Goal: Task Accomplishment & Management: Use online tool/utility

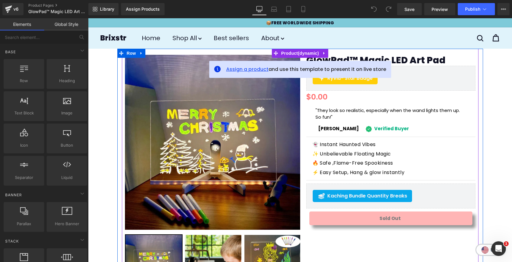
click at [248, 67] on span "Assign a product" at bounding box center [247, 69] width 42 height 7
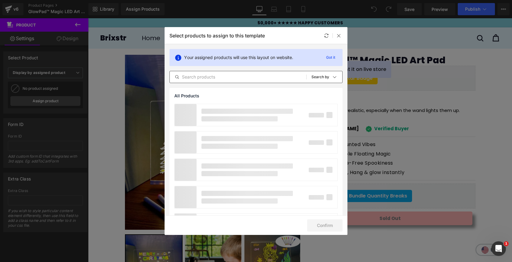
click at [220, 77] on input "text" at bounding box center [238, 76] width 137 height 7
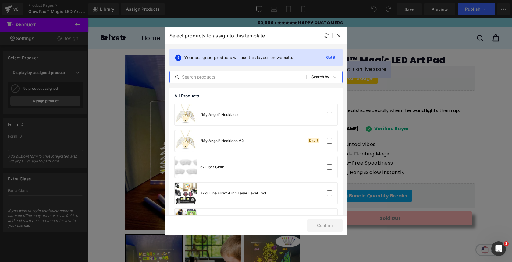
paste input "GlowPad™ Magic LED Art Pad"
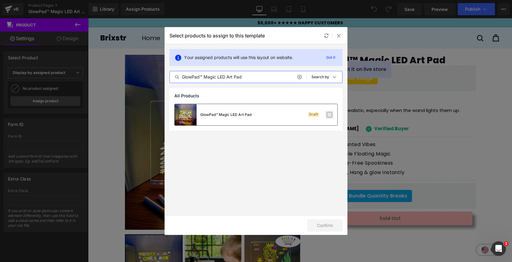
type input "GlowPad™ Magic LED Art Pad"
click at [328, 115] on label at bounding box center [329, 114] width 5 height 5
click at [329, 115] on input "checkbox" at bounding box center [329, 115] width 0 height 0
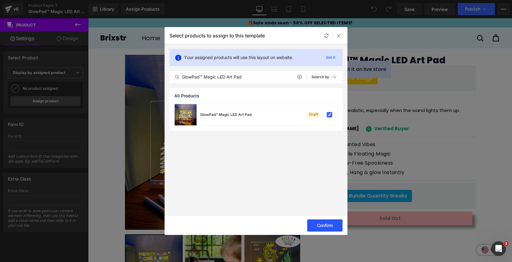
click at [312, 231] on button "Confirm" at bounding box center [324, 226] width 35 height 12
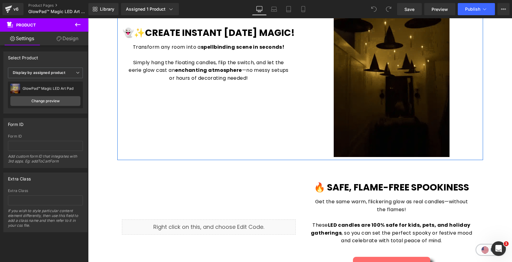
scroll to position [430, 0]
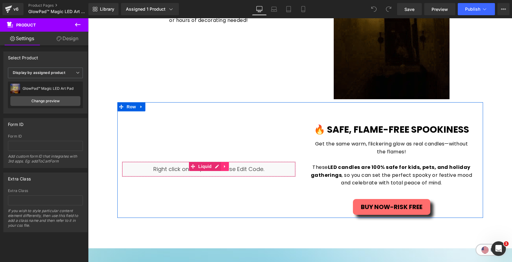
click at [228, 167] on link at bounding box center [225, 166] width 8 height 9
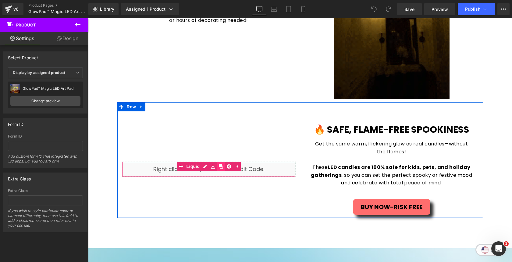
click at [223, 167] on icon at bounding box center [221, 167] width 4 height 4
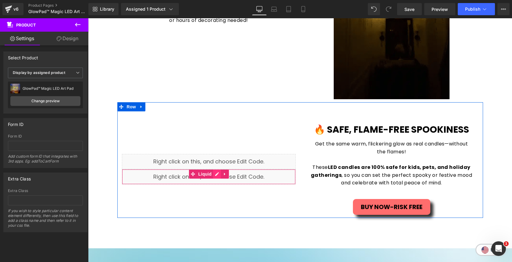
click at [218, 176] on div "Liquid" at bounding box center [209, 176] width 174 height 15
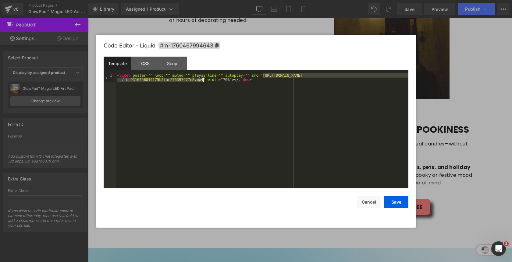
drag, startPoint x: 263, startPoint y: 77, endPoint x: 203, endPoint y: 81, distance: 60.2
click at [203, 81] on div "< video poster = "" loop = "" muted = "" playsinline = "" autoplay = "" src = "…" at bounding box center [262, 139] width 292 height 132
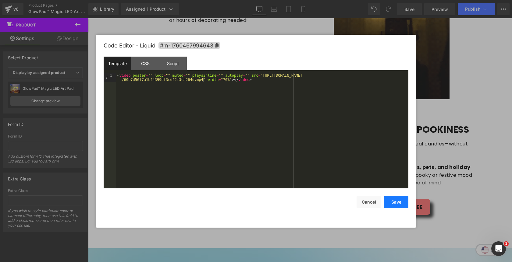
click at [390, 202] on button "Save" at bounding box center [396, 202] width 24 height 12
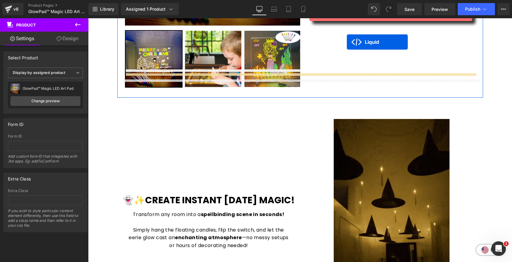
scroll to position [192, 0]
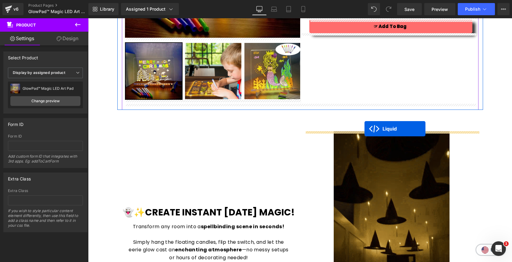
drag, startPoint x: 191, startPoint y: 173, endPoint x: 364, endPoint y: 129, distance: 179.3
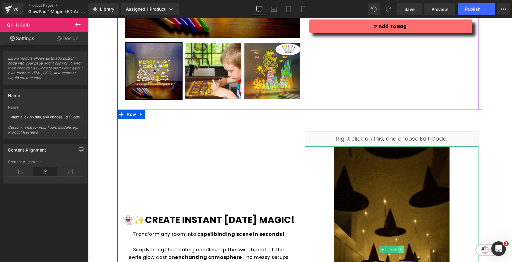
click at [402, 250] on icon at bounding box center [400, 250] width 3 height 4
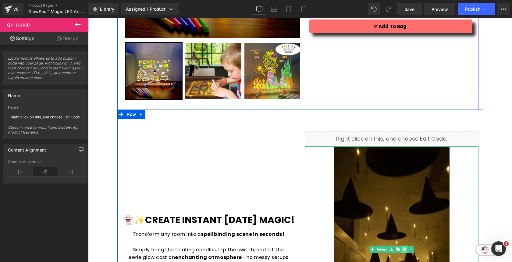
click at [404, 250] on icon at bounding box center [403, 249] width 3 height 3
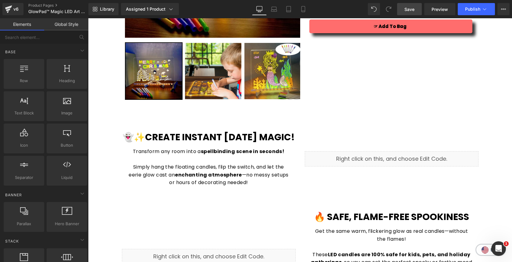
click at [410, 11] on span "Save" at bounding box center [409, 9] width 10 height 6
click at [413, 12] on span "Save" at bounding box center [409, 9] width 10 height 6
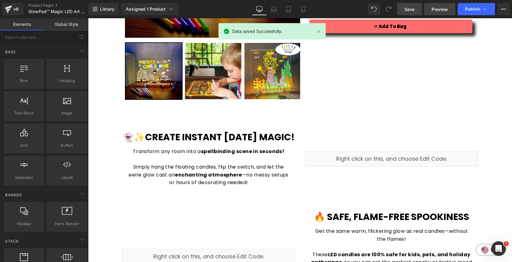
click at [442, 9] on span "Preview" at bounding box center [439, 9] width 16 height 6
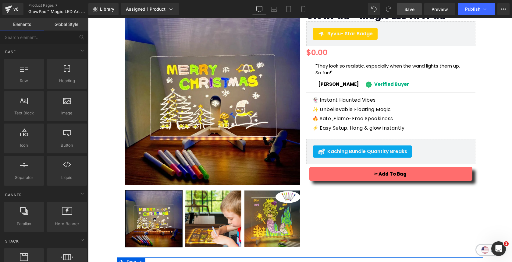
scroll to position [0, 0]
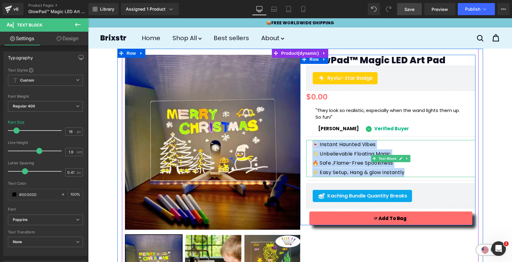
drag, startPoint x: 416, startPoint y: 173, endPoint x: 309, endPoint y: 146, distance: 109.8
click at [309, 146] on div "👻 Instant Haunted Vibes ✨ Unbelievable Floating Magic 🔥 Safe ,Flame-Free Spooki…" at bounding box center [390, 158] width 169 height 37
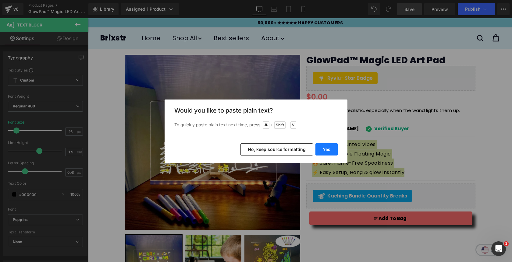
click at [322, 151] on button "Yes" at bounding box center [326, 150] width 22 height 12
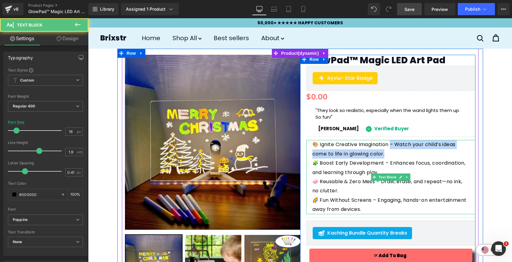
drag, startPoint x: 391, startPoint y: 145, endPoint x: 392, endPoint y: 155, distance: 10.1
click at [392, 155] on p "🎨 Ignite Creative Imagination – Watch your child’s ideas come to life in glowin…" at bounding box center [390, 149] width 157 height 19
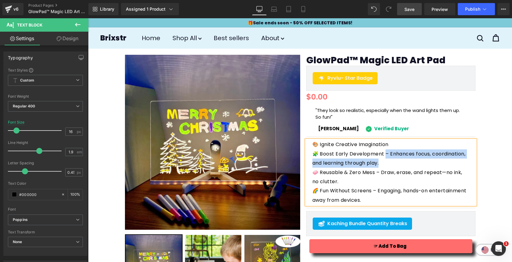
drag, startPoint x: 383, startPoint y: 155, endPoint x: 384, endPoint y: 159, distance: 4.4
click at [384, 159] on p "🧩 Boost Early Development – Enhances focus, coordination, and learning through …" at bounding box center [390, 159] width 157 height 19
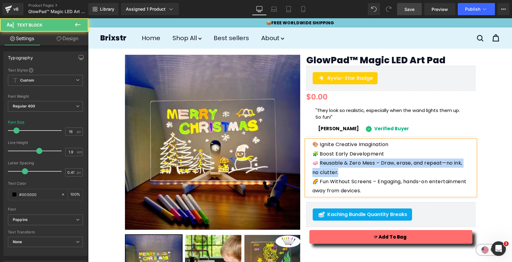
drag, startPoint x: 318, startPoint y: 165, endPoint x: 339, endPoint y: 173, distance: 21.7
click at [339, 173] on p "🧼 Reusable & Zero Mess – Draw, erase, and repeat—no ink, no clutter." at bounding box center [390, 168] width 157 height 19
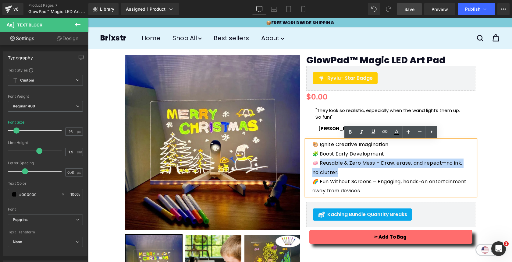
click at [375, 170] on p "🧼 Reusable & Zero Mess – Draw, erase, and repeat—no ink, no clutter." at bounding box center [390, 168] width 157 height 19
drag, startPoint x: 376, startPoint y: 163, endPoint x: 377, endPoint y: 169, distance: 5.9
click at [377, 169] on p "🧼 Reusable & Zero Mess – Draw, erase, and repeat—no ink, no clutter." at bounding box center [390, 168] width 157 height 19
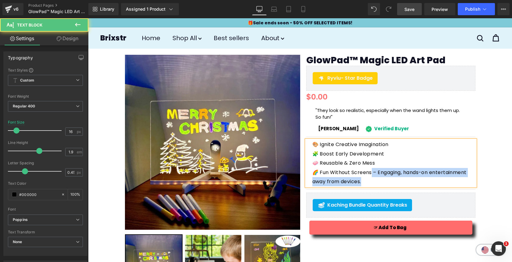
drag, startPoint x: 371, startPoint y: 174, endPoint x: 371, endPoint y: 181, distance: 7.0
click at [371, 181] on p "🌈 Fun Without Screens – Engaging, hands-on entertainment away from devices." at bounding box center [390, 177] width 157 height 19
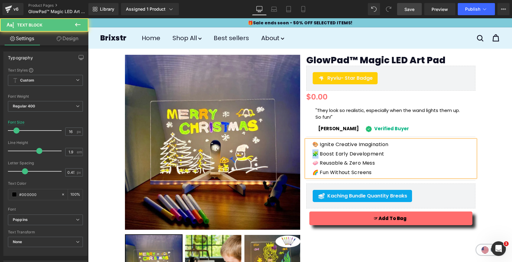
click at [314, 155] on p "🧩 Boost Early Development" at bounding box center [390, 154] width 157 height 9
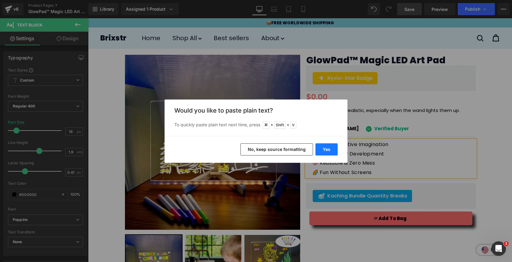
click at [329, 150] on button "Yes" at bounding box center [326, 150] width 22 height 12
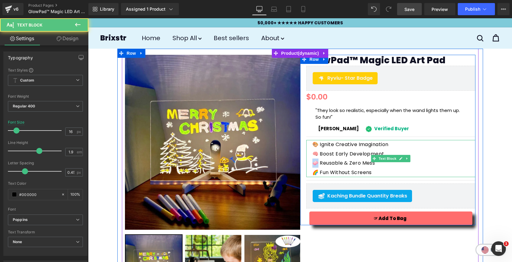
click at [314, 164] on p "🧼 Reusable & Zero Mess" at bounding box center [390, 163] width 157 height 9
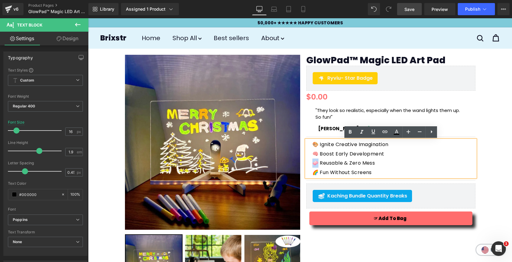
copy p "🧼"
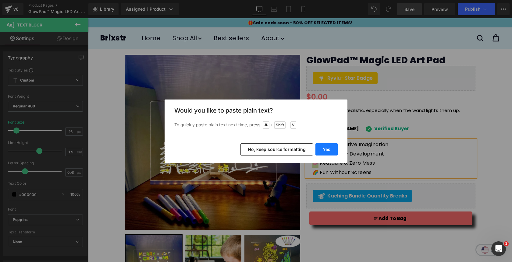
click at [326, 151] on button "Yes" at bounding box center [326, 150] width 22 height 12
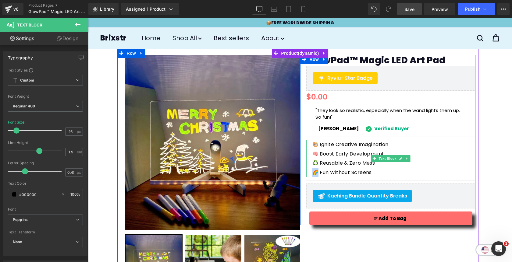
drag, startPoint x: 317, startPoint y: 172, endPoint x: 314, endPoint y: 172, distance: 3.4
click at [314, 172] on p "🌈 Fun Without Screens" at bounding box center [390, 172] width 157 height 9
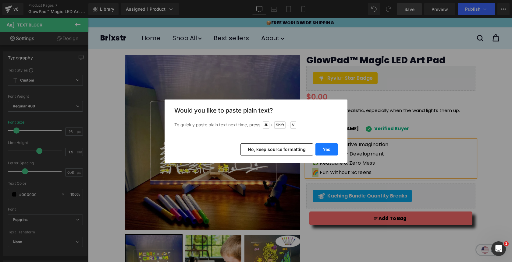
click at [332, 150] on button "Yes" at bounding box center [326, 150] width 22 height 12
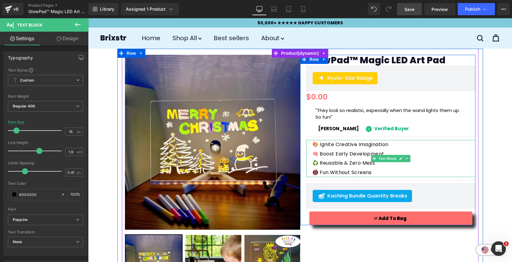
click at [369, 172] on p "📵 Fun Without Screens" at bounding box center [390, 172] width 157 height 9
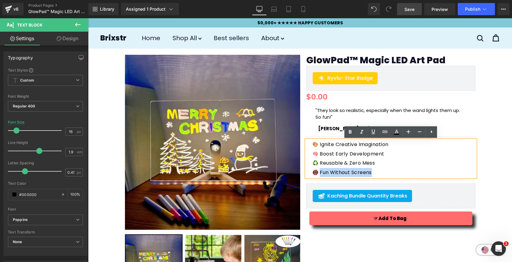
drag, startPoint x: 371, startPoint y: 173, endPoint x: 319, endPoint y: 173, distance: 51.8
click at [319, 173] on p "📵 Fun Without Screens" at bounding box center [390, 172] width 157 height 9
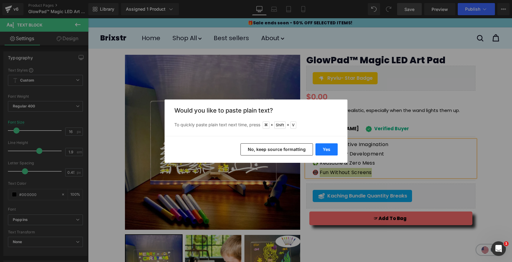
click at [332, 147] on button "Yes" at bounding box center [326, 150] width 22 height 12
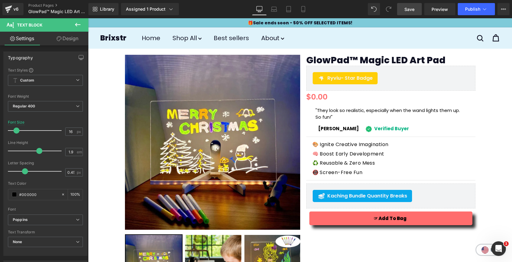
click at [413, 11] on span "Save" at bounding box center [409, 9] width 10 height 6
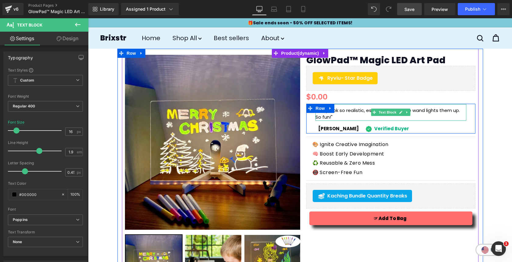
click at [353, 112] on p ""They look so realistic, especially when the wand lights them up. So fun!"" at bounding box center [390, 114] width 151 height 14
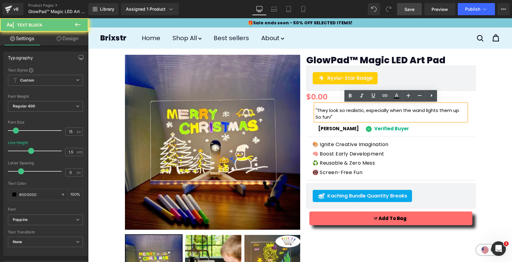
click at [353, 112] on p ""They look so realistic, especially when the wand lights them up. So fun!"" at bounding box center [390, 114] width 151 height 14
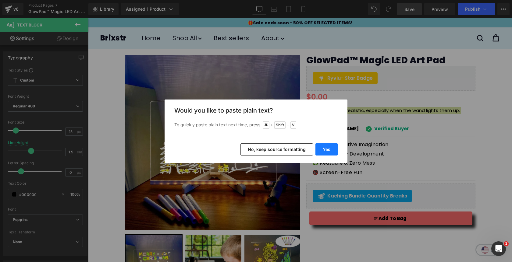
click at [329, 147] on button "Yes" at bounding box center [326, 150] width 22 height 12
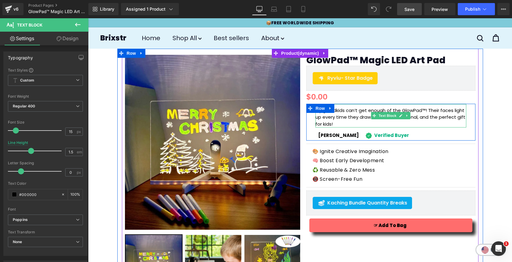
click at [327, 115] on p "My grandkids can’t get enough of the GlowPad™! Their faces light up every time …" at bounding box center [390, 117] width 151 height 21
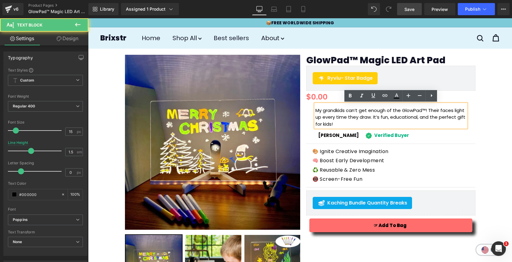
click at [316, 110] on p "My grandkids can’t get enough of the GlowPad™! Their faces light up every time …" at bounding box center [390, 117] width 151 height 21
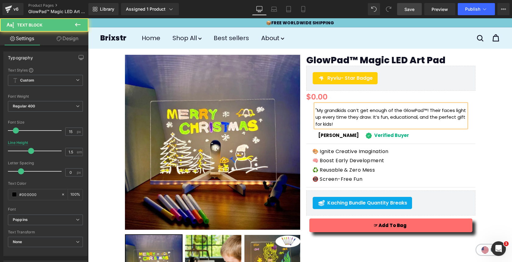
click at [338, 128] on div ""My grandkids can’t get enough of the GlowPad™! Their faces light up every time…" at bounding box center [390, 116] width 151 height 24
click at [426, 112] on p ""My grandkids can’t get enough of the GlowPad™! Their faces light up every time…" at bounding box center [390, 117] width 151 height 21
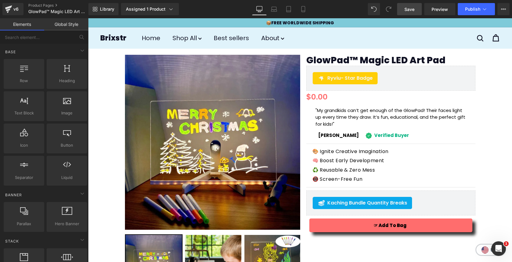
click at [409, 11] on span "Save" at bounding box center [409, 9] width 10 height 6
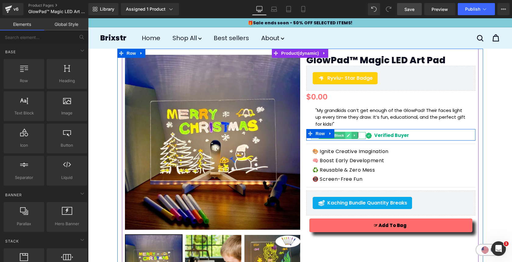
click at [349, 136] on icon at bounding box center [348, 136] width 3 height 4
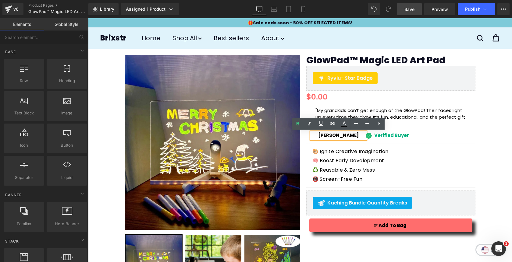
click at [342, 137] on b "[PERSON_NAME]" at bounding box center [338, 135] width 41 height 6
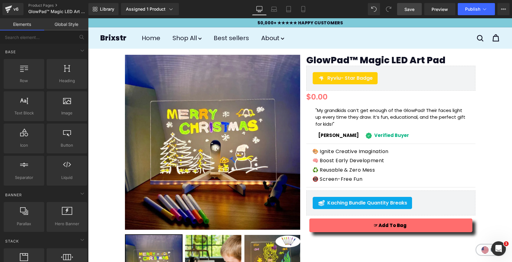
click at [410, 11] on span "Save" at bounding box center [409, 9] width 10 height 6
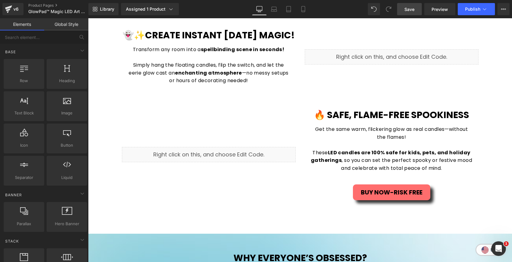
scroll to position [295, 0]
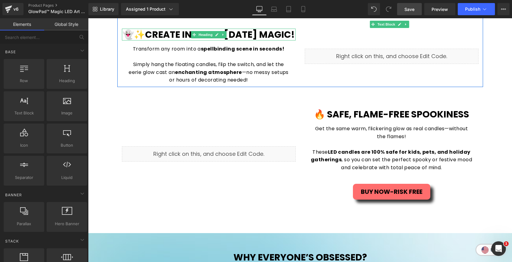
click at [245, 41] on h1 "👻✨Create Instant [DATE] Magic!" at bounding box center [209, 35] width 174 height 12
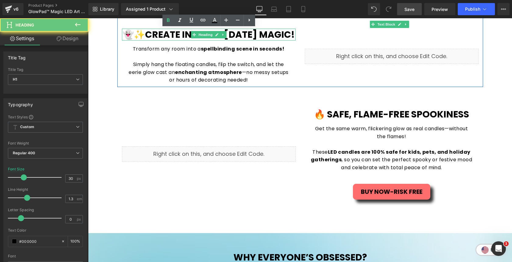
click at [245, 41] on h1 "👻✨Create Instant [DATE] Magic!" at bounding box center [209, 35] width 174 height 12
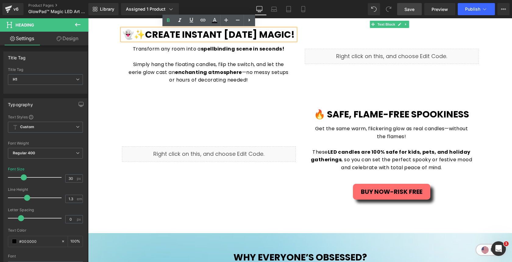
paste div
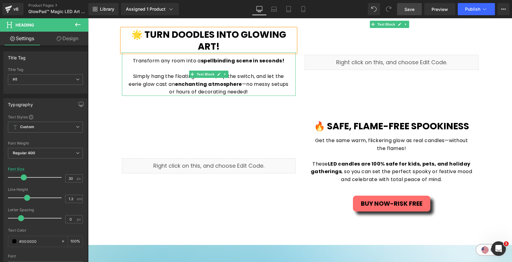
click at [279, 81] on p "Simply hang the floating candles, flip the switch, and let the eerie glow cast …" at bounding box center [208, 84] width 161 height 23
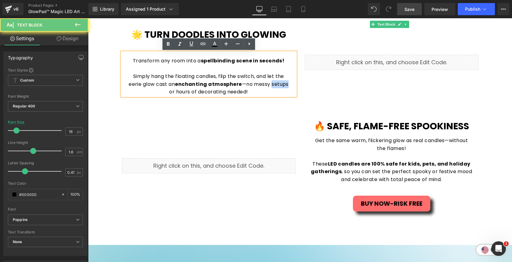
click at [279, 81] on p "Simply hang the floating candles, flip the switch, and let the eerie glow cast …" at bounding box center [208, 84] width 161 height 23
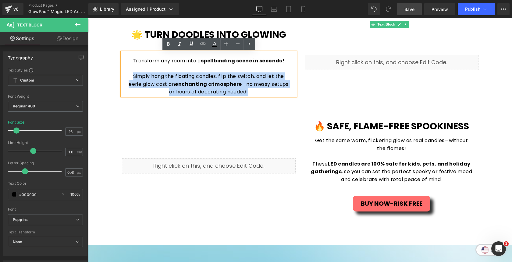
click at [268, 93] on p "Simply hang the floating candles, flip the switch, and let the eerie glow cast …" at bounding box center [208, 84] width 161 height 23
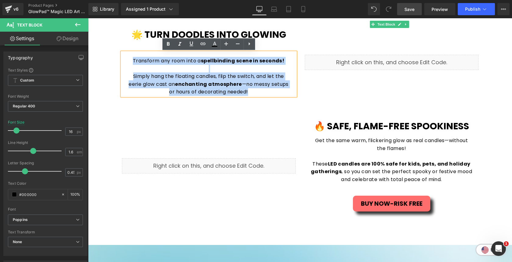
drag, startPoint x: 268, startPoint y: 93, endPoint x: 128, endPoint y: 61, distance: 143.7
click at [128, 61] on div "Transform any room into a spellbinding scene in seconds! Simply hang the floati…" at bounding box center [209, 74] width 174 height 44
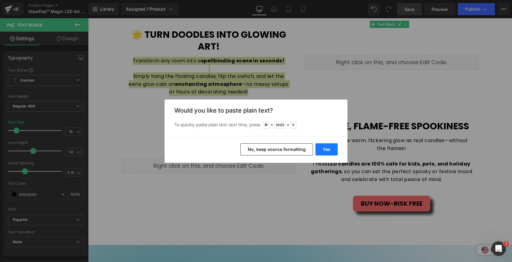
click at [323, 149] on button "Yes" at bounding box center [326, 150] width 22 height 12
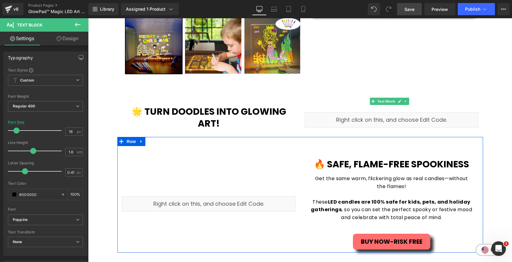
scroll to position [217, 0]
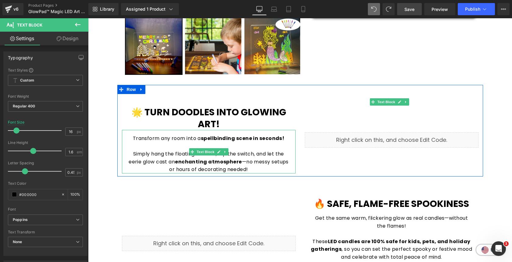
click at [244, 149] on p at bounding box center [208, 147] width 161 height 8
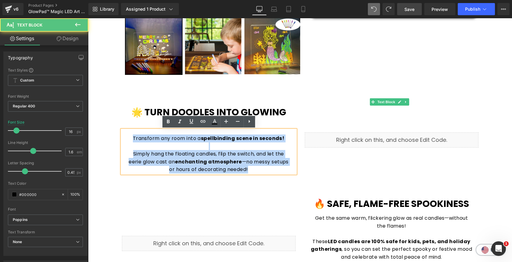
drag, startPoint x: 253, startPoint y: 170, endPoint x: 135, endPoint y: 131, distance: 123.7
click at [135, 131] on div "Transform any room into a spellbinding scene in seconds! Simply hang the floati…" at bounding box center [209, 152] width 174 height 44
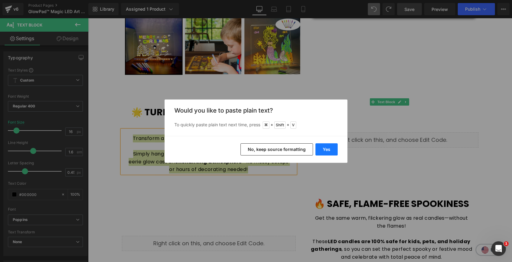
click at [322, 150] on button "Yes" at bounding box center [326, 150] width 22 height 12
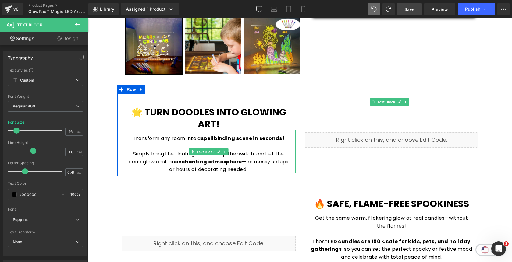
click at [225, 153] on icon at bounding box center [224, 152] width 3 height 4
click at [222, 152] on icon at bounding box center [221, 151] width 3 height 3
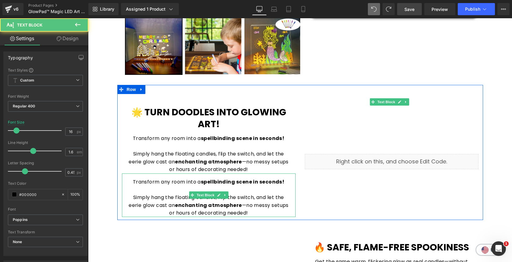
click at [253, 215] on p "Simply hang the floating candles, flip the switch, and let the eerie glow cast …" at bounding box center [208, 205] width 161 height 23
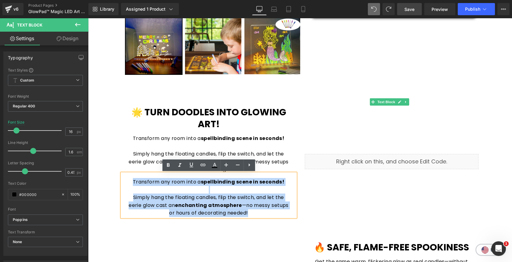
drag, startPoint x: 252, startPoint y: 214, endPoint x: 128, endPoint y: 183, distance: 128.0
click at [128, 183] on div "Transform any room into a spellbinding scene in seconds! Simply hang the floati…" at bounding box center [209, 196] width 174 height 44
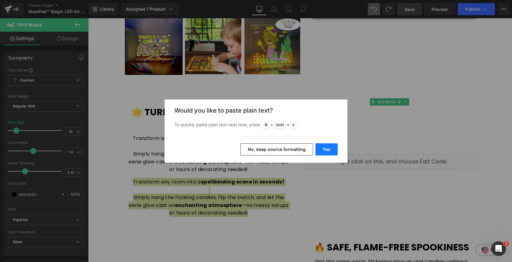
click at [319, 148] on button "Yes" at bounding box center [326, 150] width 22 height 12
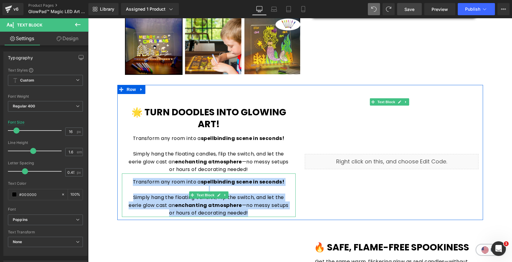
drag, startPoint x: 253, startPoint y: 211, endPoint x: 136, endPoint y: 177, distance: 121.9
click at [136, 177] on div "Transform any room into a spellbinding scene in seconds! Simply hang the floati…" at bounding box center [209, 196] width 174 height 44
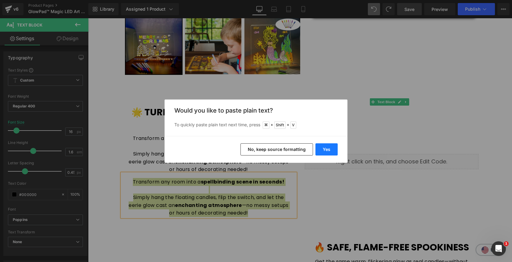
click at [330, 148] on button "Yes" at bounding box center [326, 150] width 22 height 12
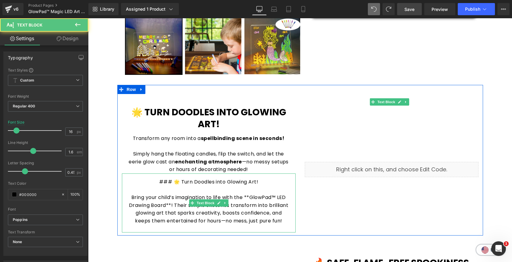
click at [203, 190] on p at bounding box center [208, 190] width 161 height 8
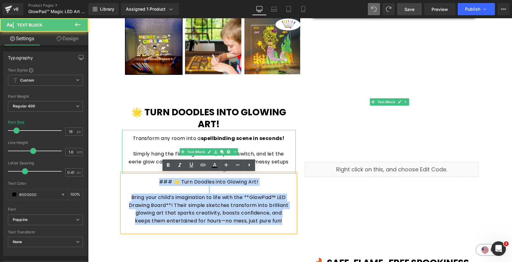
drag, startPoint x: 286, startPoint y: 219, endPoint x: 152, endPoint y: 169, distance: 142.4
click at [152, 169] on div "🌟 Turn Doodles into Glowing Art! Heading Transform any room into a spellbinding…" at bounding box center [208, 169] width 183 height 126
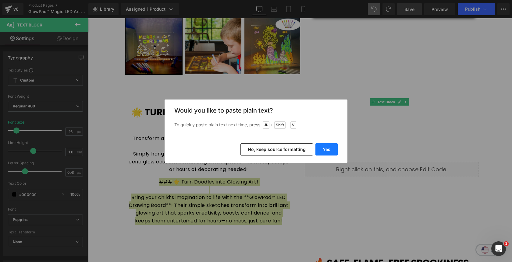
click at [325, 152] on button "Yes" at bounding box center [326, 150] width 22 height 12
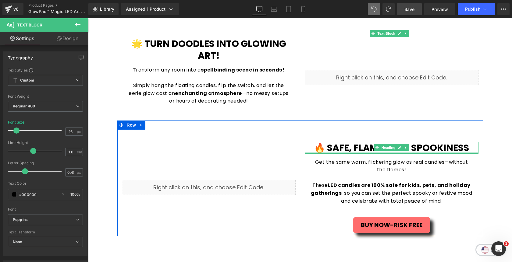
scroll to position [289, 0]
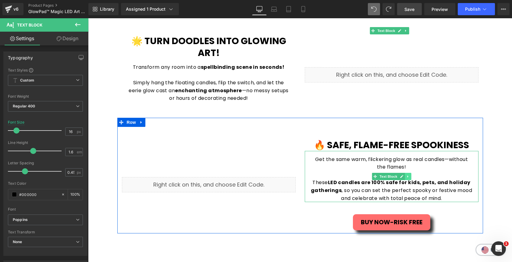
click at [409, 177] on icon at bounding box center [407, 177] width 3 height 4
click at [405, 176] on icon at bounding box center [404, 176] width 3 height 3
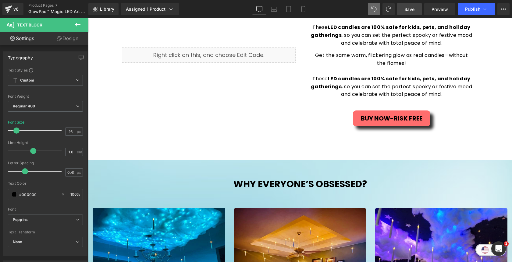
scroll to position [448, 0]
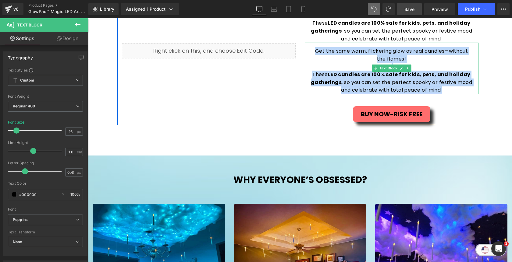
drag, startPoint x: 446, startPoint y: 87, endPoint x: 314, endPoint y: 51, distance: 136.6
click at [314, 51] on div "Get the same warm, flickering glow as real candles—without the flames! These LE…" at bounding box center [392, 68] width 174 height 51
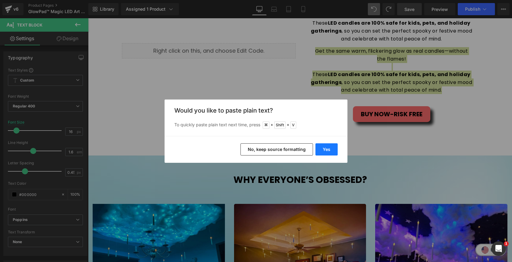
click at [326, 147] on button "Yes" at bounding box center [326, 150] width 22 height 12
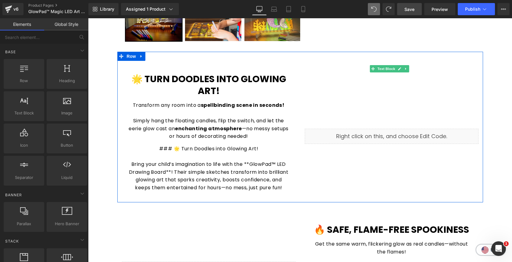
scroll to position [247, 0]
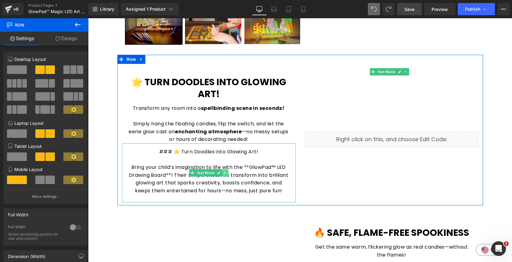
click at [224, 173] on icon at bounding box center [224, 173] width 3 height 4
click at [228, 174] on icon at bounding box center [227, 172] width 3 height 3
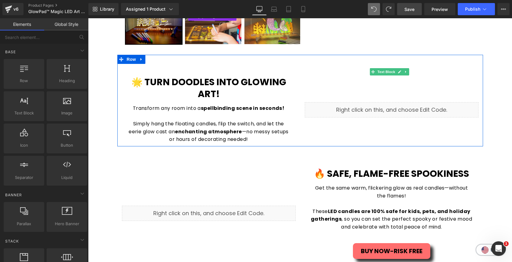
click at [412, 13] on link "Save" at bounding box center [409, 9] width 25 height 12
click at [36, 5] on link "Product Pages" at bounding box center [63, 5] width 70 height 5
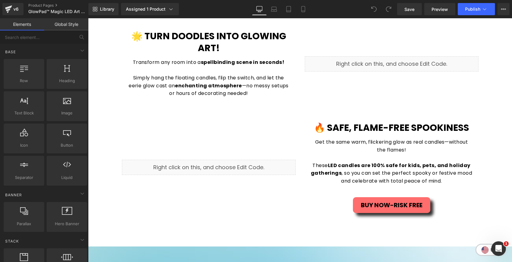
scroll to position [277, 0]
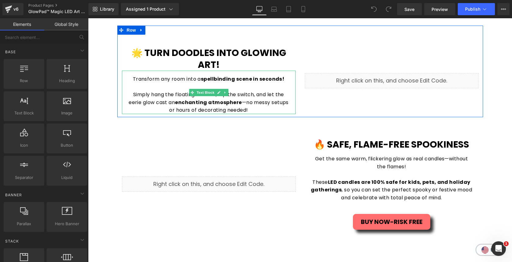
click at [265, 96] on p "Simply hang the floating candles, flip the switch, and let the eerie glow cast …" at bounding box center [208, 102] width 161 height 23
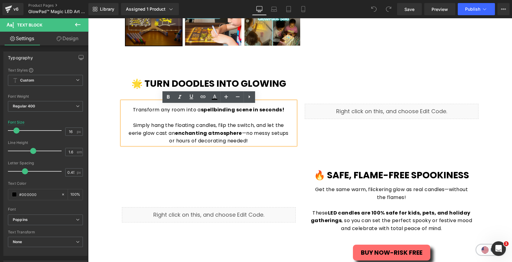
scroll to position [236, 0]
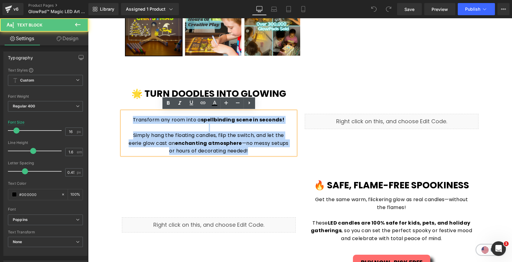
drag, startPoint x: 258, startPoint y: 151, endPoint x: 129, endPoint y: 118, distance: 133.6
click at [129, 118] on div "Transform any room into a spellbinding scene in seconds! Simply hang the floati…" at bounding box center [209, 134] width 174 height 44
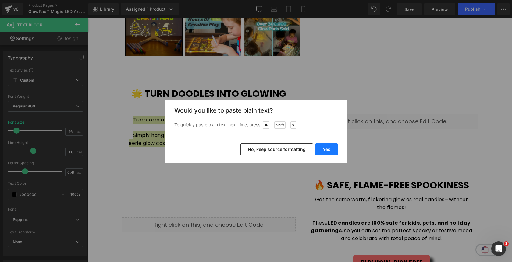
click at [322, 144] on button "Yes" at bounding box center [326, 150] width 22 height 12
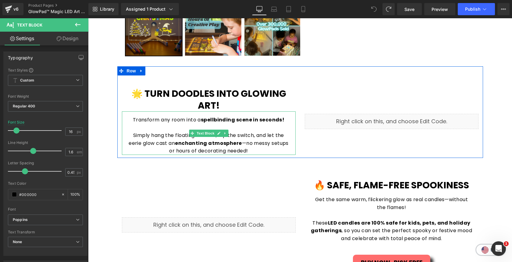
click at [249, 150] on p "Simply hang the floating candles, flip the switch, and let the eerie glow cast …" at bounding box center [208, 143] width 161 height 23
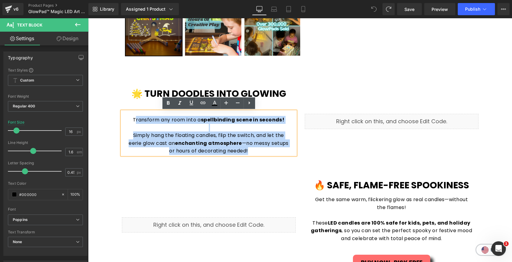
drag, startPoint x: 249, startPoint y: 150, endPoint x: 135, endPoint y: 121, distance: 116.9
click at [135, 121] on div "Transform any room into a spellbinding scene in seconds! Simply hang the floati…" at bounding box center [209, 134] width 174 height 44
click at [254, 151] on p "Simply hang the floating candles, flip the switch, and let the eerie glow cast …" at bounding box center [208, 143] width 161 height 23
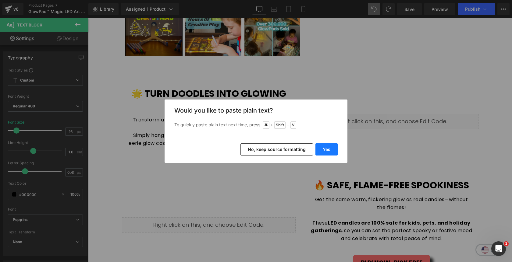
click at [332, 152] on button "Yes" at bounding box center [326, 150] width 22 height 12
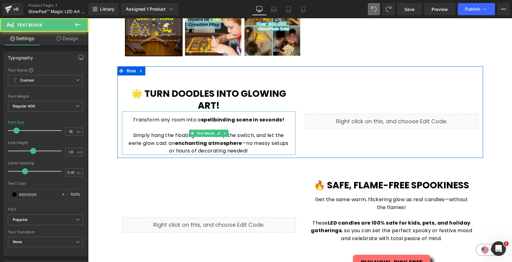
click at [269, 150] on p "Simply hang the floating candles, flip the switch, and let the eerie glow cast …" at bounding box center [208, 143] width 161 height 23
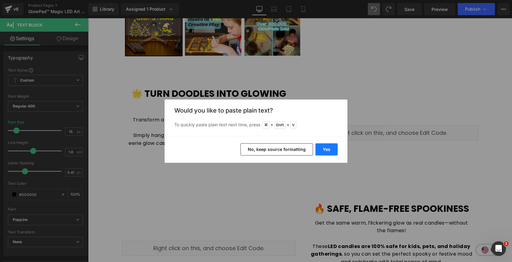
click at [329, 150] on button "Yes" at bounding box center [326, 150] width 22 height 12
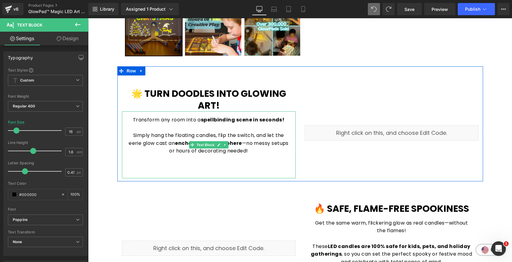
click at [227, 166] on p at bounding box center [208, 167] width 161 height 8
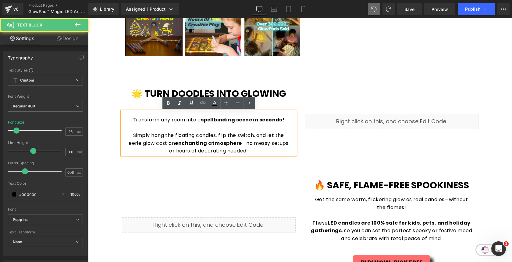
click at [251, 151] on p "Simply hang the floating candles, flip the switch, and let the eerie glow cast …" at bounding box center [208, 143] width 161 height 23
drag, startPoint x: 251, startPoint y: 151, endPoint x: 132, endPoint y: 121, distance: 123.2
click at [132, 121] on div "Transform any room into a spellbinding scene in seconds! Simply hang the floati…" at bounding box center [209, 134] width 174 height 44
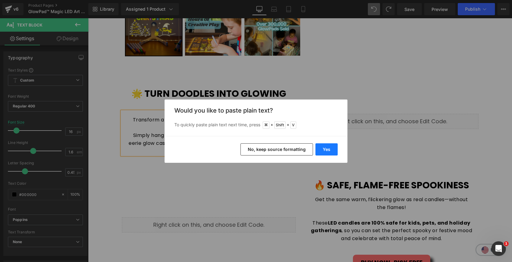
click at [324, 149] on button "Yes" at bounding box center [326, 150] width 22 height 12
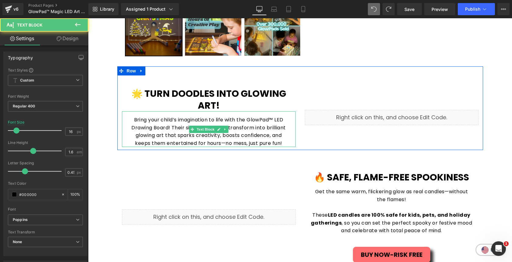
click at [171, 129] on p "Bring your child’s imagination to life with the GlowPad™ LED Drawing Board! The…" at bounding box center [208, 131] width 161 height 31
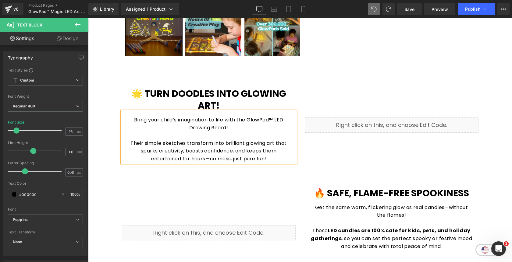
click at [274, 122] on p "Bring your child’s imagination to life with the GlowPad™ LED Drawing Board!" at bounding box center [208, 124] width 161 height 16
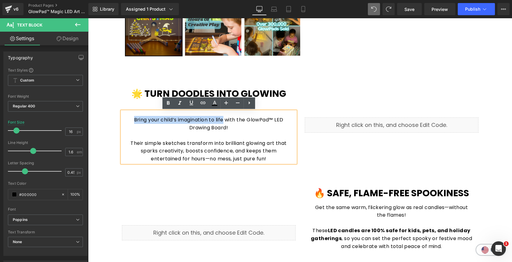
drag, startPoint x: 224, startPoint y: 120, endPoint x: 133, endPoint y: 120, distance: 91.7
click at [133, 120] on p "Bring your child’s imagination to life with the GlowPad™ LED Drawing Board!" at bounding box center [208, 124] width 161 height 16
click at [170, 106] on icon at bounding box center [168, 103] width 7 height 7
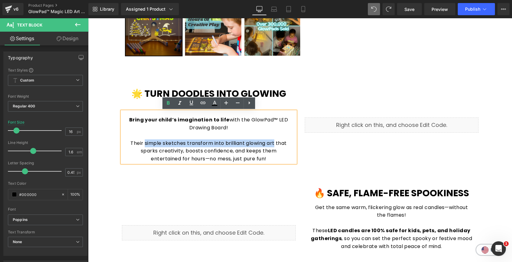
drag, startPoint x: 145, startPoint y: 143, endPoint x: 275, endPoint y: 144, distance: 129.8
click at [275, 144] on p "Their simple sketches transform into brilliant glowing art that sparks creativi…" at bounding box center [208, 151] width 161 height 23
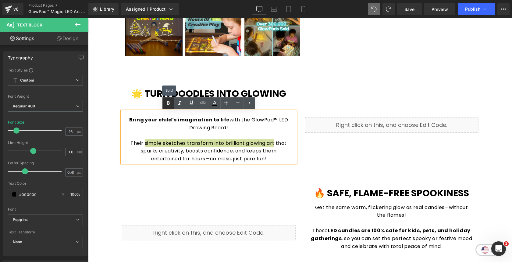
click at [167, 107] on link at bounding box center [168, 104] width 12 height 12
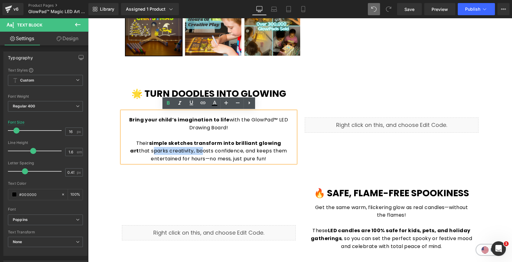
drag, startPoint x: 140, startPoint y: 152, endPoint x: 190, endPoint y: 149, distance: 50.4
click at [190, 149] on p "Their simple sketches transform into brilliant glowing art that sparks creativi…" at bounding box center [208, 151] width 161 height 23
click at [261, 149] on p "Their simple sketches transform into brilliant glowing art that sparks creativi…" at bounding box center [208, 151] width 161 height 23
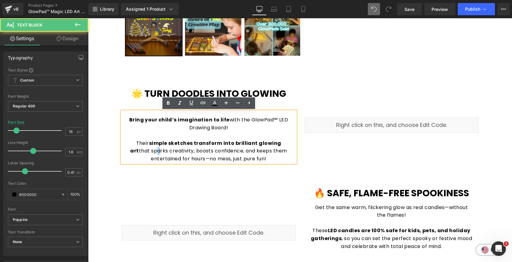
drag, startPoint x: 142, startPoint y: 152, endPoint x: 147, endPoint y: 151, distance: 5.0
click at [147, 151] on p "Their simple sketches transform into brilliant glowing art that sparks creativi…" at bounding box center [208, 151] width 161 height 23
click at [139, 151] on p "Their simple sketches transform into brilliant glowing art that sparks creativi…" at bounding box center [208, 151] width 161 height 23
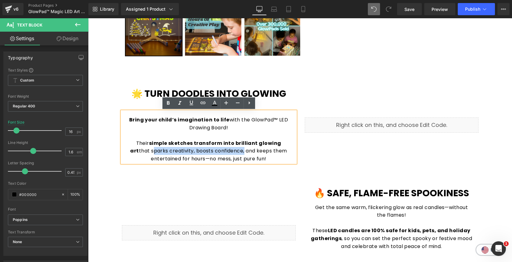
drag, startPoint x: 139, startPoint y: 151, endPoint x: 232, endPoint y: 151, distance: 92.6
click at [232, 151] on p "Their simple sketches transform into brilliant glowing art that sparks creativi…" at bounding box center [208, 151] width 161 height 23
click at [169, 105] on icon at bounding box center [168, 103] width 7 height 7
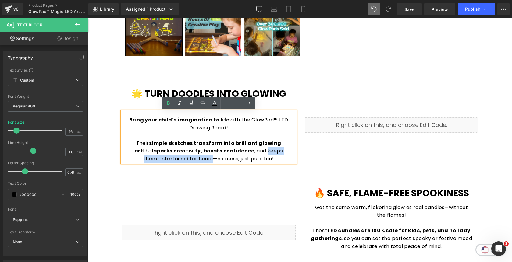
drag, startPoint x: 249, startPoint y: 152, endPoint x: 204, endPoint y: 160, distance: 46.1
click at [204, 160] on p "Their simple sketches transform into brilliant glowing art that sparks creativi…" at bounding box center [208, 151] width 161 height 23
click at [168, 105] on icon at bounding box center [168, 103] width 3 height 4
click at [356, 89] on div "Liquid" at bounding box center [391, 125] width 183 height 75
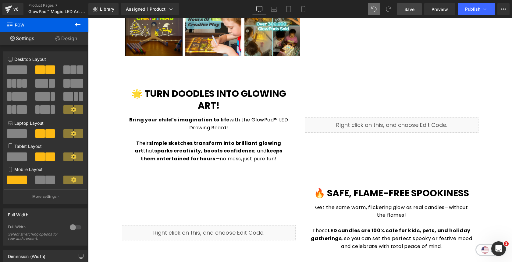
click at [407, 10] on span "Save" at bounding box center [409, 9] width 10 height 6
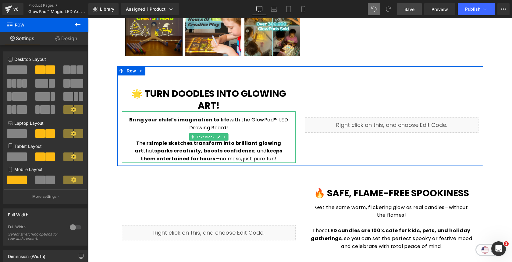
click at [163, 144] on strong "simple sketches transform into brilliant glowing art" at bounding box center [208, 147] width 146 height 15
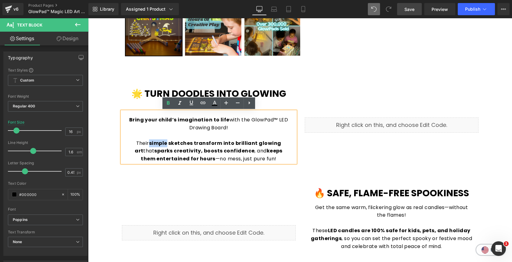
drag, startPoint x: 159, startPoint y: 144, endPoint x: 141, endPoint y: 144, distance: 17.7
click at [141, 144] on p "Their simple sketches transform into brilliant glowing art that sparks creativi…" at bounding box center [208, 151] width 161 height 23
click at [167, 105] on icon at bounding box center [168, 103] width 7 height 7
drag, startPoint x: 161, startPoint y: 143, endPoint x: 247, endPoint y: 145, distance: 86.6
click at [247, 145] on strong "sketches transform into brilliant glowing art" at bounding box center [208, 147] width 146 height 15
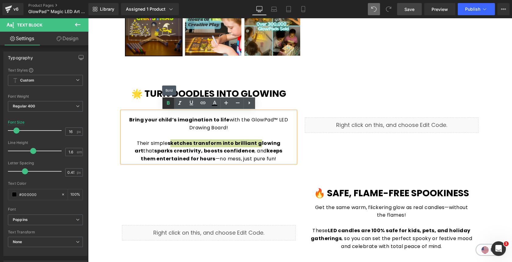
click at [170, 105] on icon at bounding box center [168, 103] width 7 height 7
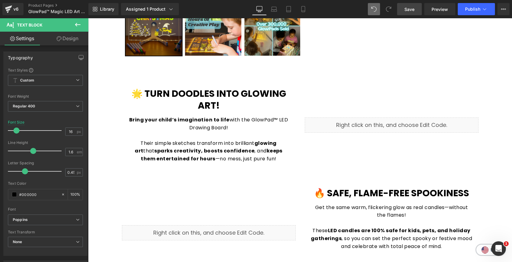
drag, startPoint x: 409, startPoint y: 10, endPoint x: 183, endPoint y: 15, distance: 226.2
click at [409, 10] on span "Save" at bounding box center [409, 9] width 10 height 6
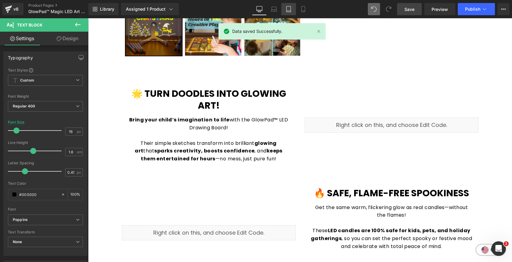
click at [288, 9] on icon at bounding box center [289, 9] width 6 height 6
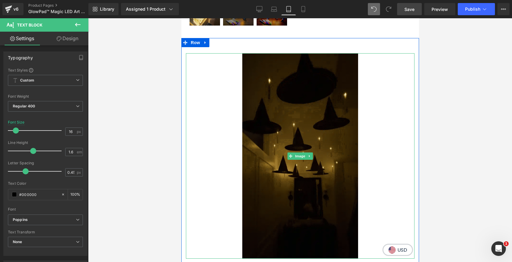
scroll to position [292, 0]
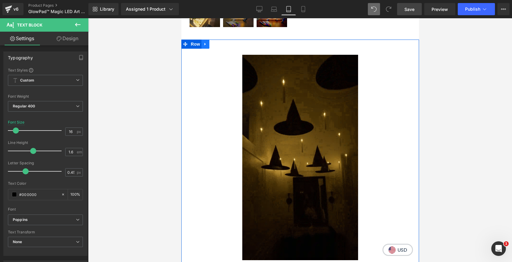
click at [206, 43] on icon at bounding box center [205, 44] width 4 height 5
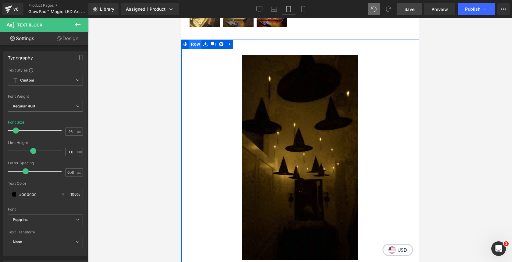
click at [196, 44] on span "Row" at bounding box center [195, 44] width 12 height 9
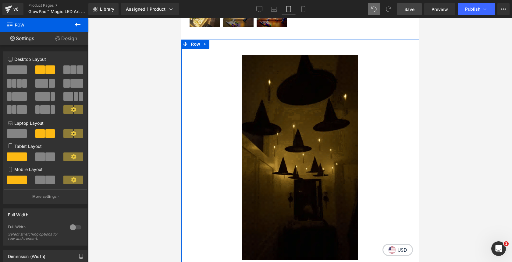
click at [68, 42] on link "Design" at bounding box center [66, 39] width 44 height 14
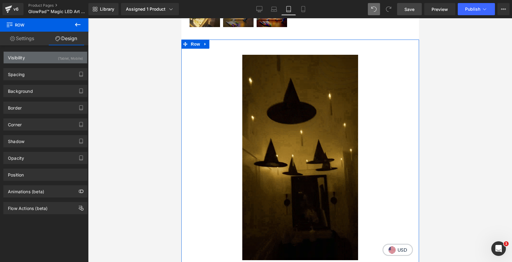
click at [60, 57] on div "(Tablet, Mobile)" at bounding box center [70, 57] width 25 height 10
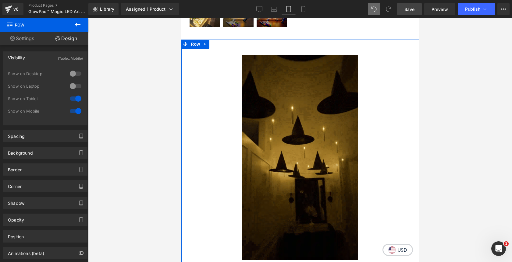
click at [71, 72] on div at bounding box center [75, 74] width 15 height 10
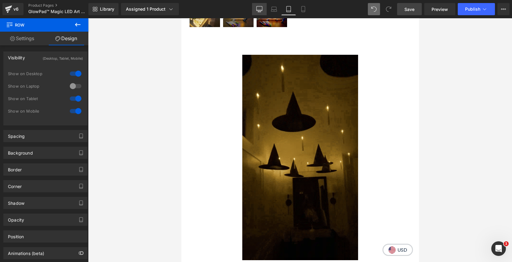
click at [261, 8] on icon at bounding box center [259, 9] width 6 height 6
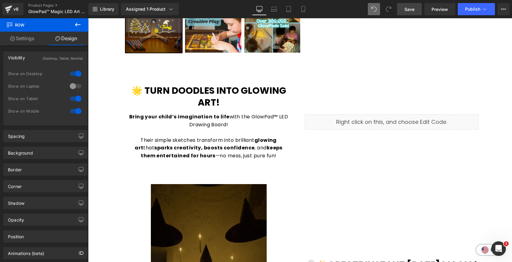
scroll to position [236, 0]
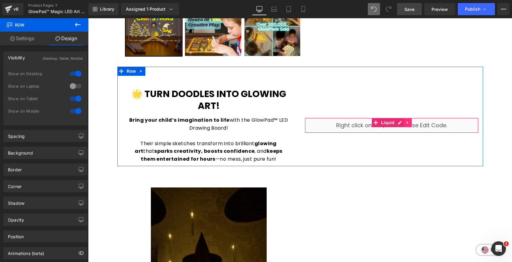
click at [408, 121] on icon at bounding box center [408, 123] width 4 height 5
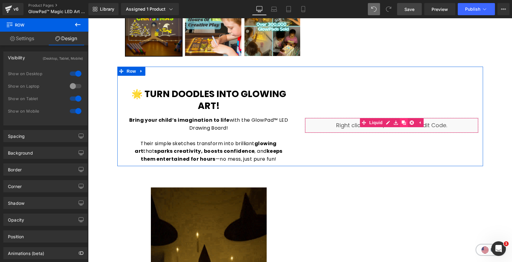
click at [405, 124] on icon at bounding box center [404, 123] width 4 height 4
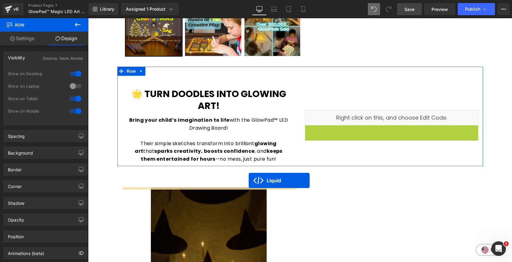
drag, startPoint x: 374, startPoint y: 129, endPoint x: 249, endPoint y: 180, distance: 135.2
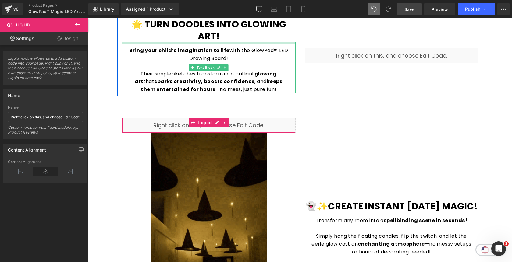
scroll to position [305, 0]
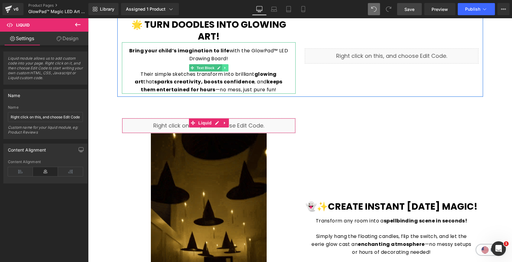
click at [227, 67] on link at bounding box center [225, 67] width 6 height 7
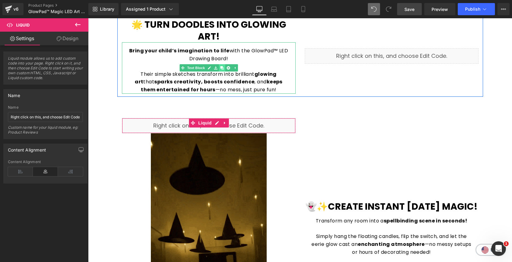
click at [221, 68] on icon at bounding box center [221, 67] width 3 height 3
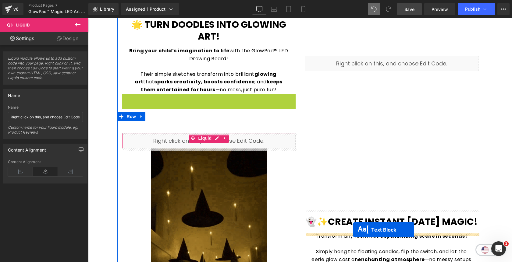
drag, startPoint x: 192, startPoint y: 119, endPoint x: 353, endPoint y: 230, distance: 194.9
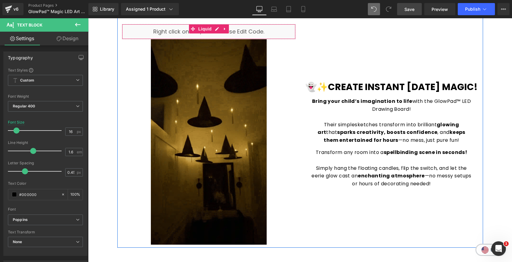
scroll to position [400, 0]
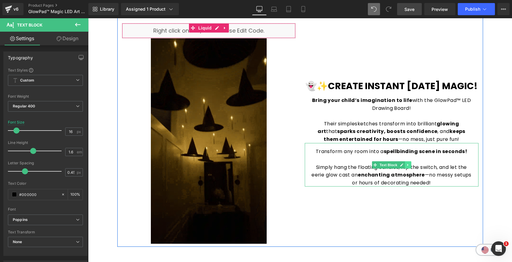
click at [410, 169] on link at bounding box center [408, 164] width 6 height 7
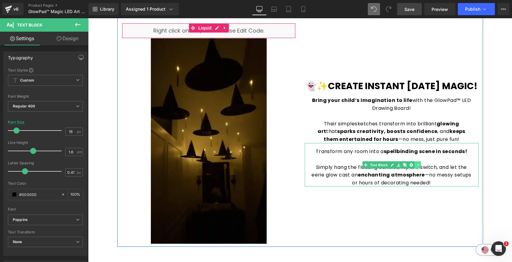
click at [410, 167] on icon at bounding box center [410, 164] width 3 height 3
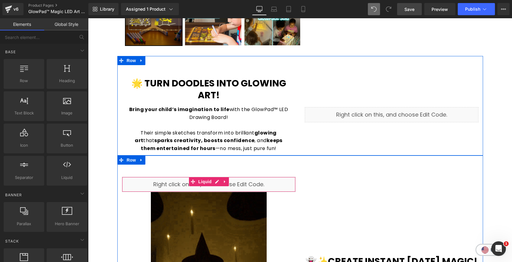
scroll to position [241, 0]
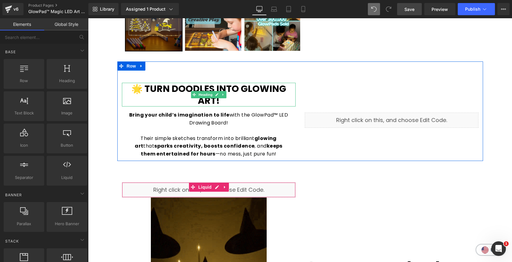
click at [249, 98] on h1 "🌟 Turn Doodles into Glowing Art!" at bounding box center [209, 95] width 174 height 24
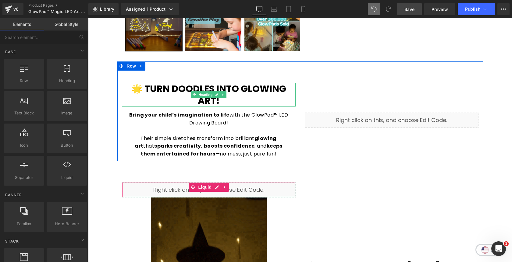
click at [249, 98] on h1 "🌟 Turn Doodles into Glowing Art!" at bounding box center [209, 95] width 174 height 24
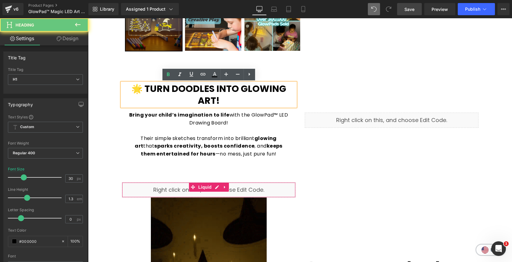
click at [249, 98] on h1 "🌟 Turn Doodles into Glowing Art!" at bounding box center [209, 95] width 174 height 24
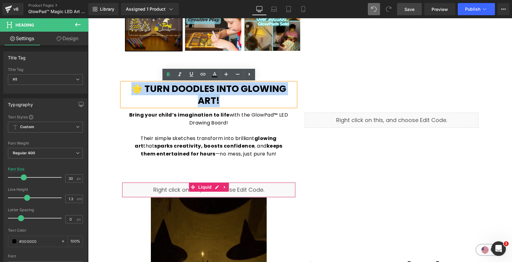
copy b "🌟 Turn Doodles into Glowing Art!"
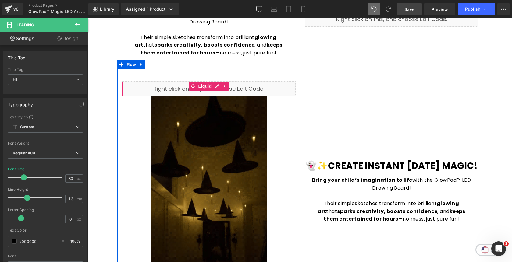
scroll to position [344, 0]
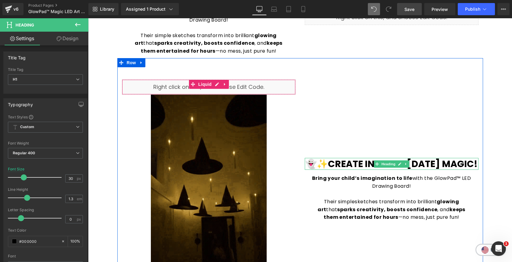
click at [426, 166] on h1 "👻✨Create Instant [DATE] Magic!" at bounding box center [392, 164] width 174 height 12
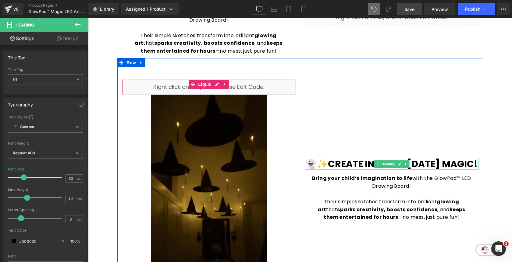
click at [426, 166] on h1 "👻✨Create Instant [DATE] Magic!" at bounding box center [392, 164] width 174 height 12
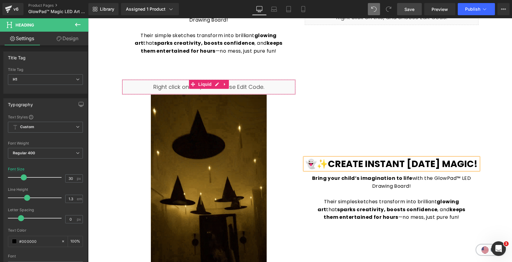
click at [426, 166] on h1 "👻✨Create Instant [DATE] Magic!" at bounding box center [392, 164] width 174 height 12
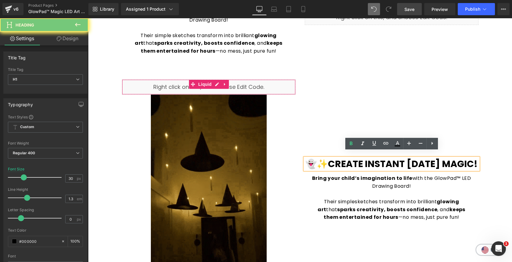
paste div
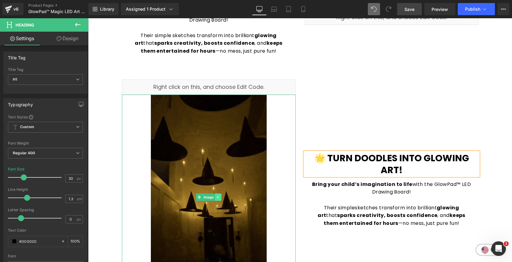
click at [220, 199] on link at bounding box center [218, 197] width 6 height 7
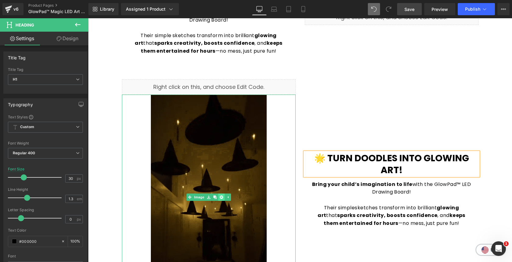
click at [221, 198] on icon at bounding box center [220, 197] width 3 height 3
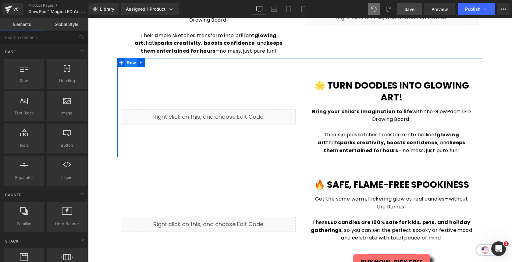
click at [133, 65] on span "Row" at bounding box center [131, 62] width 12 height 9
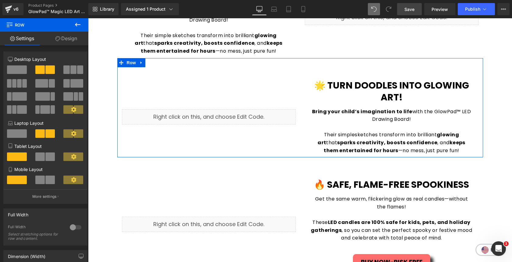
click at [76, 41] on link "Design" at bounding box center [66, 39] width 44 height 14
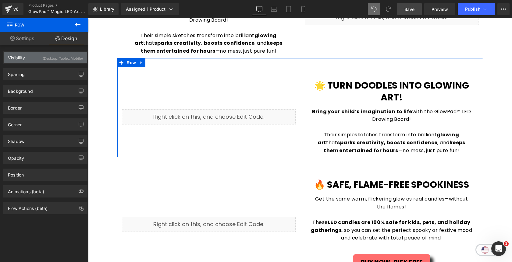
click at [73, 53] on div "(Desktop, Tablet, Mobile)" at bounding box center [63, 57] width 40 height 10
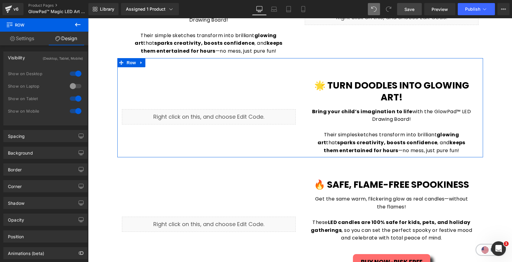
click at [76, 71] on div at bounding box center [75, 74] width 15 height 10
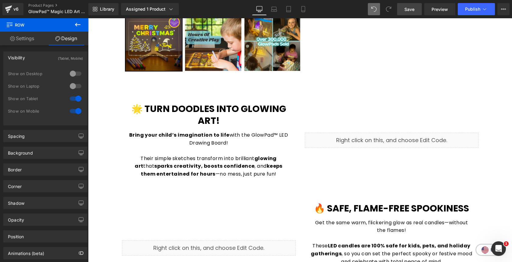
scroll to position [220, 0]
click at [411, 9] on span "Save" at bounding box center [409, 9] width 10 height 6
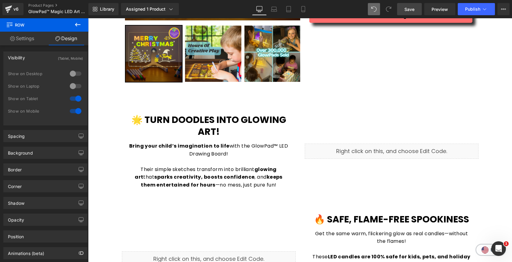
scroll to position [208, 0]
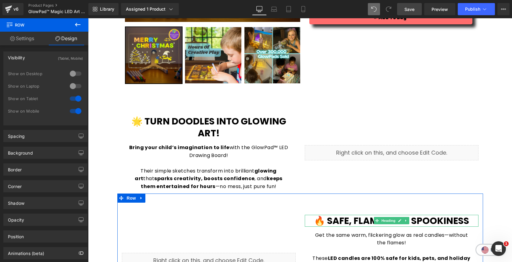
click at [350, 221] on b "🔥 Safe, Flame-Free Spookiness" at bounding box center [391, 221] width 155 height 13
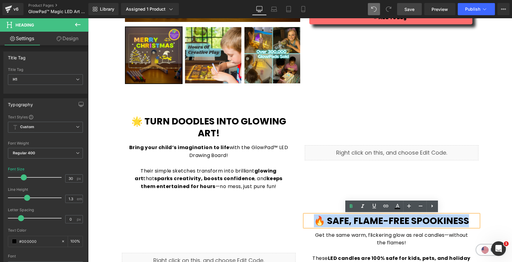
paste div
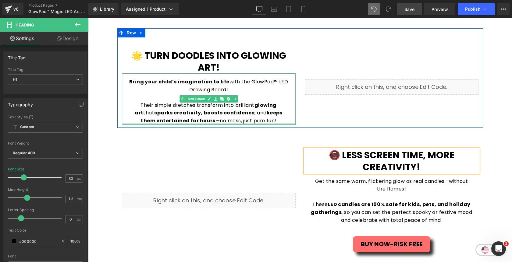
scroll to position [294, 0]
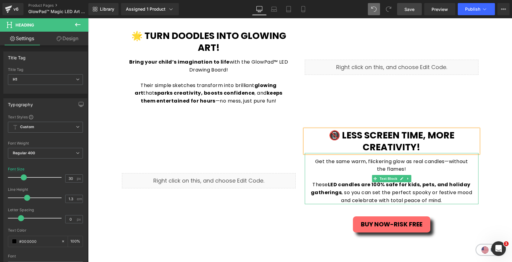
click at [427, 195] on p "These LED candles are 100% safe for kids, pets, and holiday gatherings , so you…" at bounding box center [391, 192] width 161 height 23
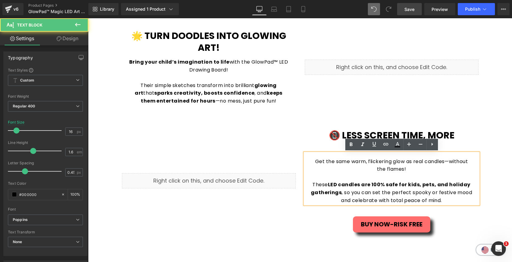
click at [445, 201] on p "These LED candles are 100% safe for kids, pets, and holiday gatherings , so you…" at bounding box center [391, 192] width 161 height 23
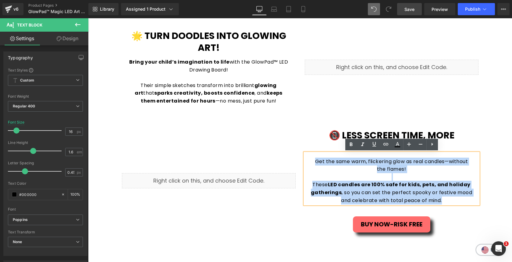
drag, startPoint x: 445, startPoint y: 201, endPoint x: 313, endPoint y: 161, distance: 137.2
click at [313, 161] on div "Get the same warm, flickering glow as real candles—without the flames! These LE…" at bounding box center [392, 178] width 174 height 51
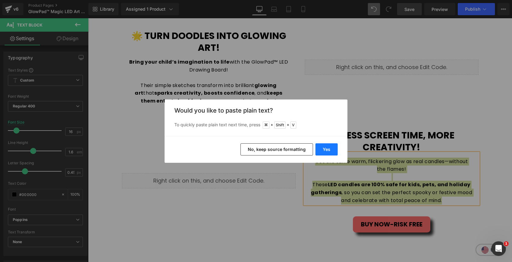
click at [325, 149] on button "Yes" at bounding box center [326, 150] width 22 height 12
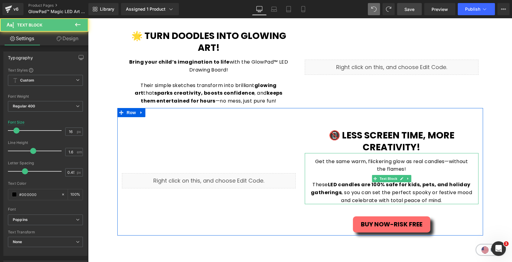
click at [442, 200] on p "These LED candles are 100% safe for kids, pets, and holiday gatherings , so you…" at bounding box center [391, 192] width 161 height 23
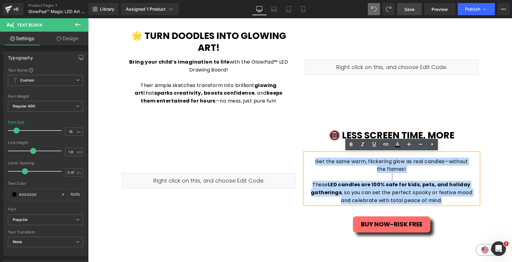
drag, startPoint x: 442, startPoint y: 200, endPoint x: 300, endPoint y: 158, distance: 147.7
click at [300, 158] on div "📵 Less Screen Time, More Creativity! Heading Get the same warm, flickering glow…" at bounding box center [391, 180] width 183 height 103
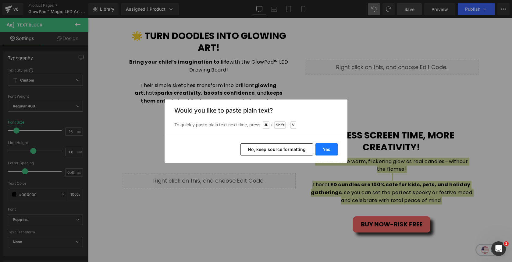
click at [324, 151] on button "Yes" at bounding box center [326, 150] width 22 height 12
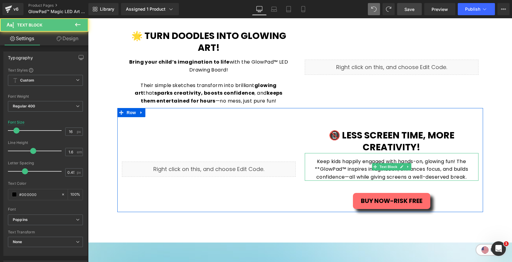
click at [318, 169] on p "Keep kids happily engaged with hands-on, glowing fun! The **GlowPad™ inspires i…" at bounding box center [391, 169] width 161 height 23
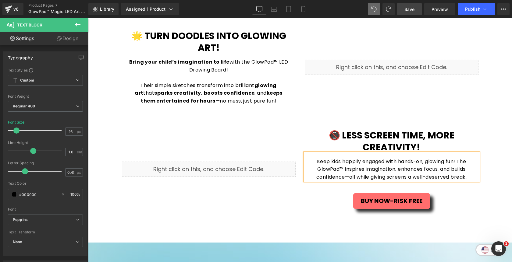
click at [457, 161] on p "Keep kids happily engaged with hands-on, glowing fun! The GlowPad™ inspires ima…" at bounding box center [391, 169] width 161 height 23
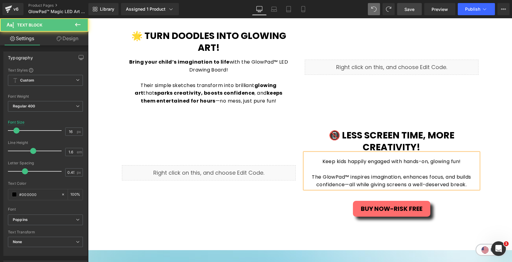
click at [407, 189] on p "The GlowPad™ inspires imagination, enhances focus, and builds confidence—all wh…" at bounding box center [391, 181] width 161 height 16
drag, startPoint x: 404, startPoint y: 162, endPoint x: 454, endPoint y: 166, distance: 50.2
click at [454, 166] on div "Keep kids happily engaged with hands-on, glowing fun! The GlowPad™ inspires ima…" at bounding box center [392, 171] width 174 height 36
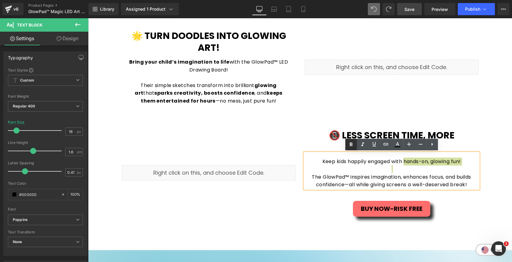
click at [351, 145] on icon at bounding box center [350, 144] width 7 height 7
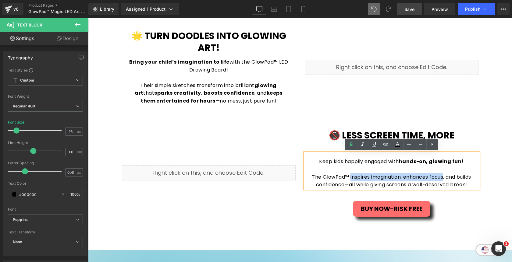
drag, startPoint x: 356, startPoint y: 178, endPoint x: 452, endPoint y: 176, distance: 96.3
click at [452, 176] on p "The GlowPad™ inspires imagination, enhances focus, and builds confidence—all wh…" at bounding box center [391, 181] width 161 height 16
click at [347, 144] on icon at bounding box center [350, 144] width 7 height 7
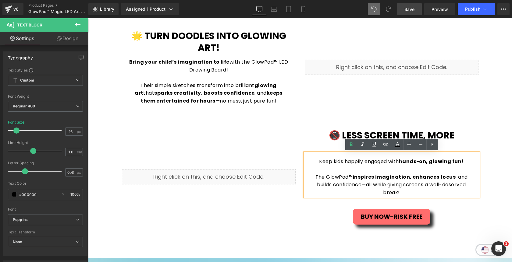
click at [475, 119] on div "Liquid 📵 Less Screen Time, More Creativity! Heading Keep kids happily engaged w…" at bounding box center [300, 168] width 366 height 120
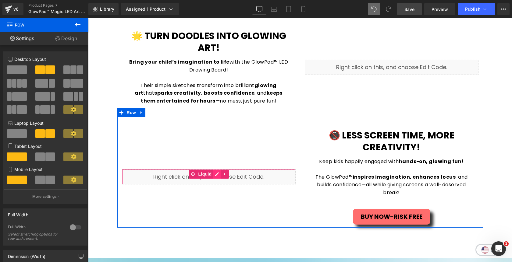
click at [216, 177] on div "Liquid" at bounding box center [209, 176] width 174 height 15
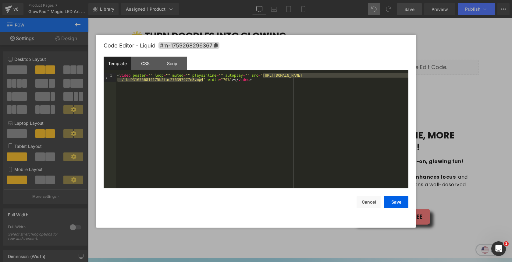
drag, startPoint x: 262, startPoint y: 77, endPoint x: 204, endPoint y: 81, distance: 59.0
click at [204, 81] on div "< video poster = "" loop = "" muted = "" playsinline = "" autoplay = "" src = "…" at bounding box center [262, 139] width 292 height 132
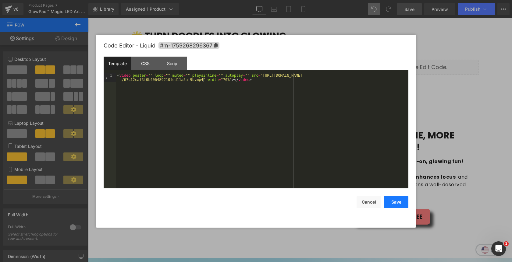
click at [396, 205] on button "Save" at bounding box center [396, 202] width 24 height 12
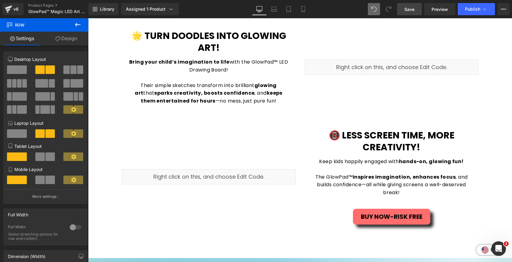
click at [407, 10] on span "Save" at bounding box center [409, 9] width 10 height 6
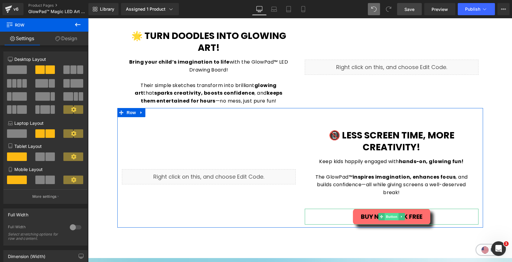
click at [390, 218] on span "Button" at bounding box center [392, 216] width 14 height 7
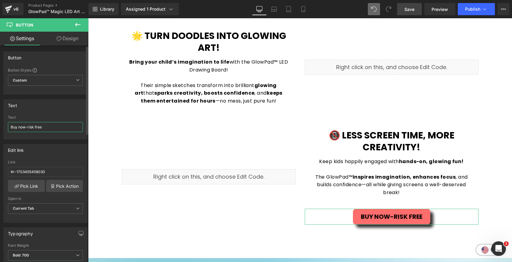
click at [44, 128] on input "Buy now-risk free" at bounding box center [45, 127] width 75 height 10
type input "get mine now!"
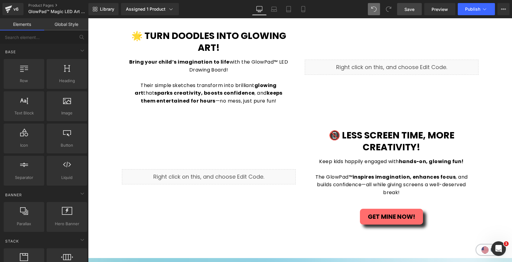
click at [407, 11] on span "Save" at bounding box center [409, 9] width 10 height 6
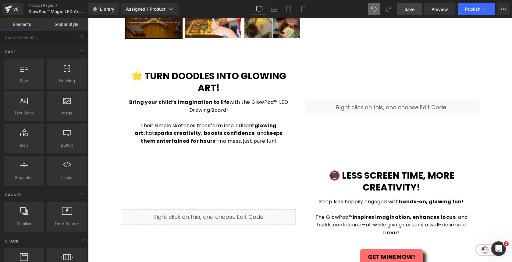
scroll to position [259, 0]
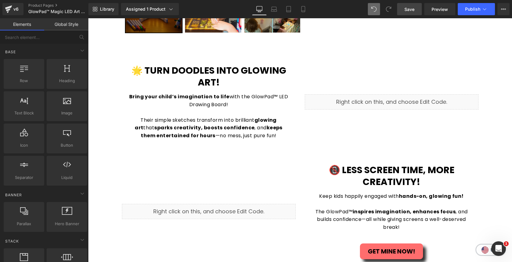
click at [406, 14] on link "Save" at bounding box center [409, 9] width 25 height 12
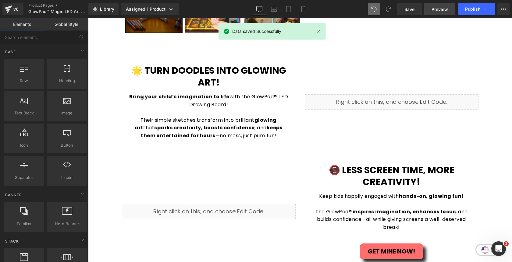
click at [443, 10] on span "Preview" at bounding box center [439, 9] width 16 height 6
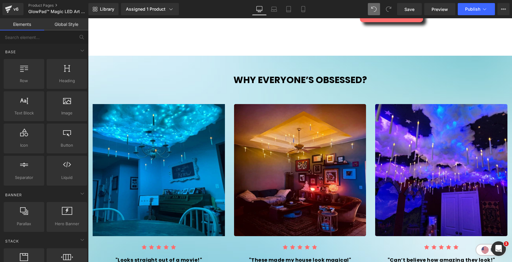
scroll to position [504, 0]
